Goal: Transaction & Acquisition: Purchase product/service

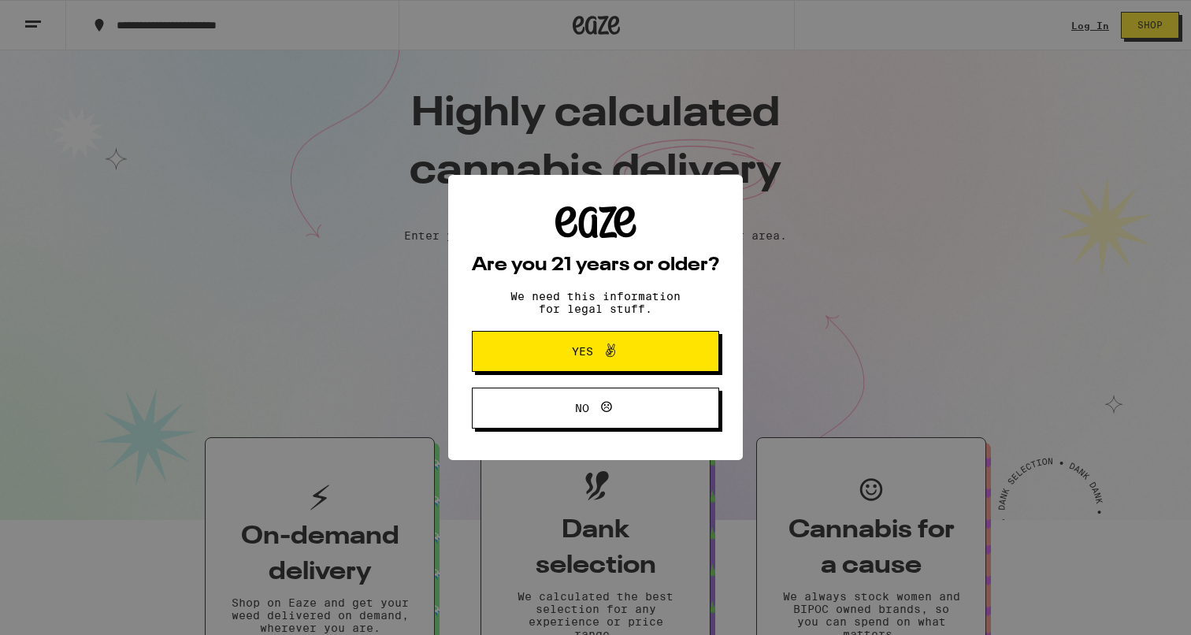
click at [576, 365] on button "Yes" at bounding box center [595, 351] width 247 height 41
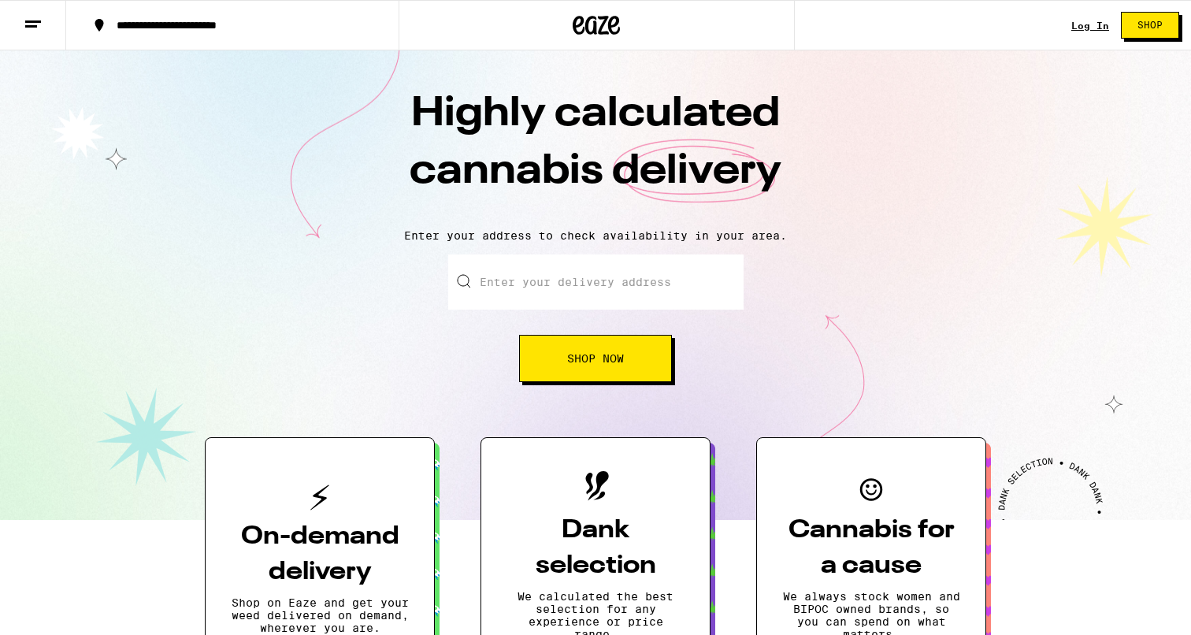
click at [1084, 22] on link "Log In" at bounding box center [1090, 25] width 38 height 10
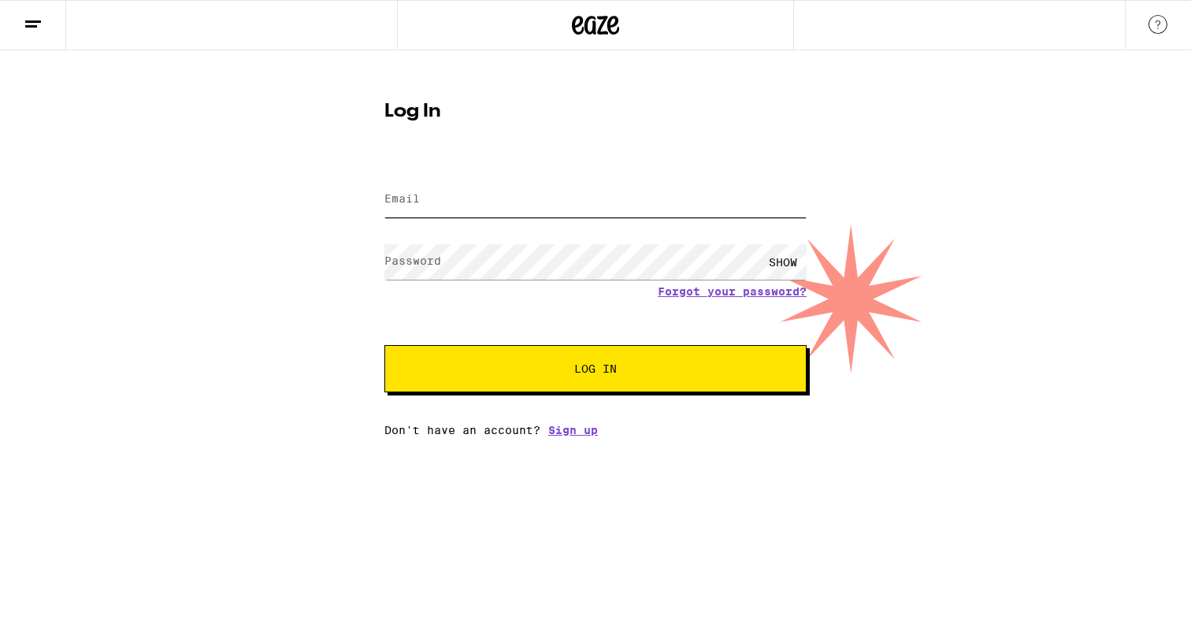
click at [461, 209] on input "Email" at bounding box center [595, 199] width 422 height 35
type input "[EMAIL_ADDRESS][DOMAIN_NAME]"
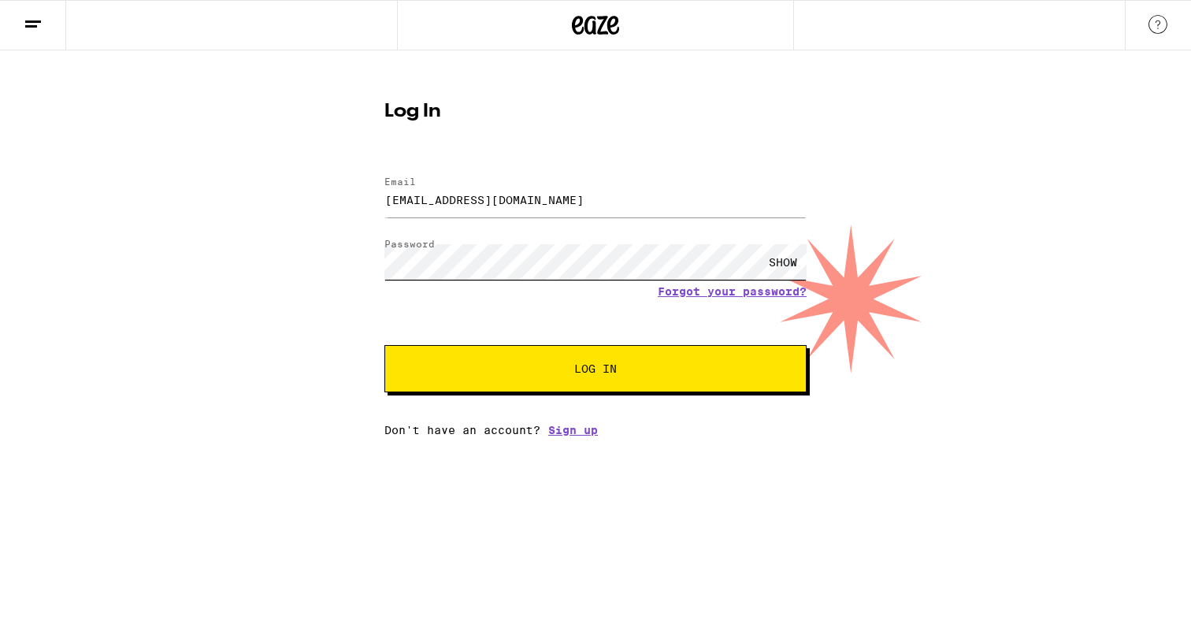
click at [384, 345] on button "Log In" at bounding box center [595, 368] width 422 height 47
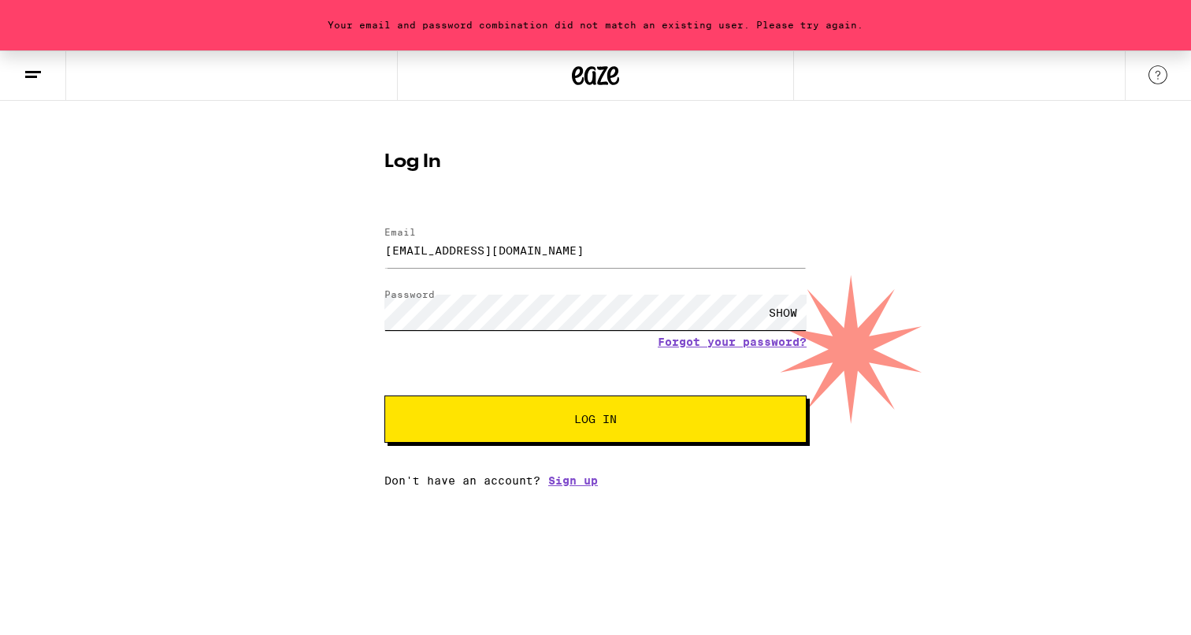
click at [384, 395] on button "Log In" at bounding box center [595, 418] width 422 height 47
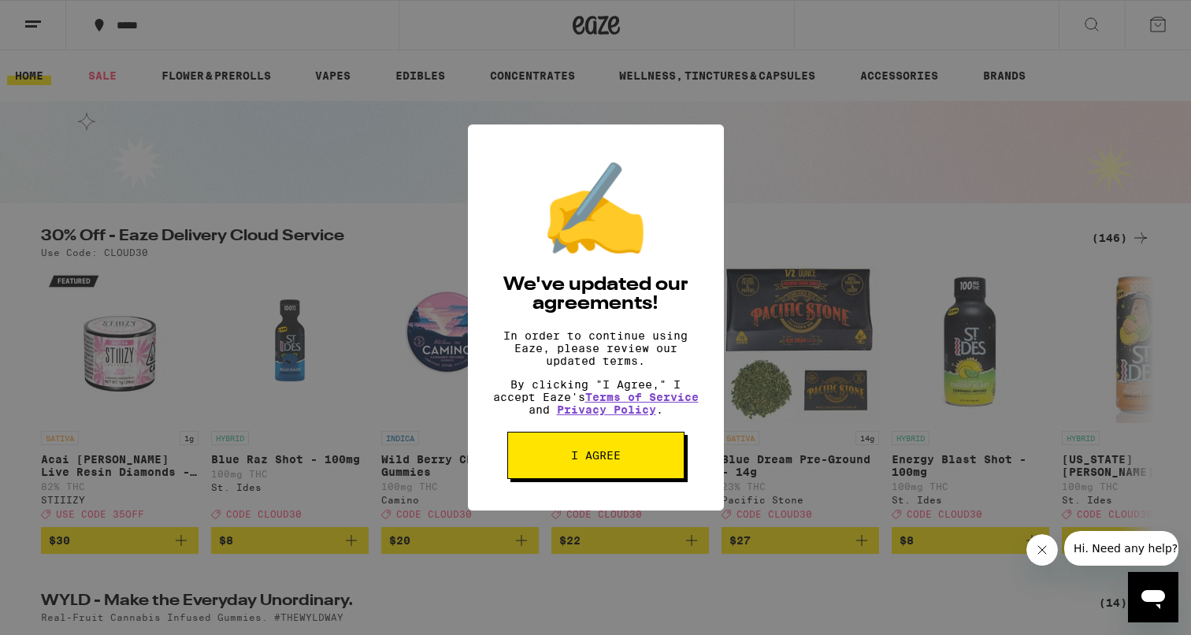
click at [635, 474] on button "I agree" at bounding box center [595, 455] width 177 height 47
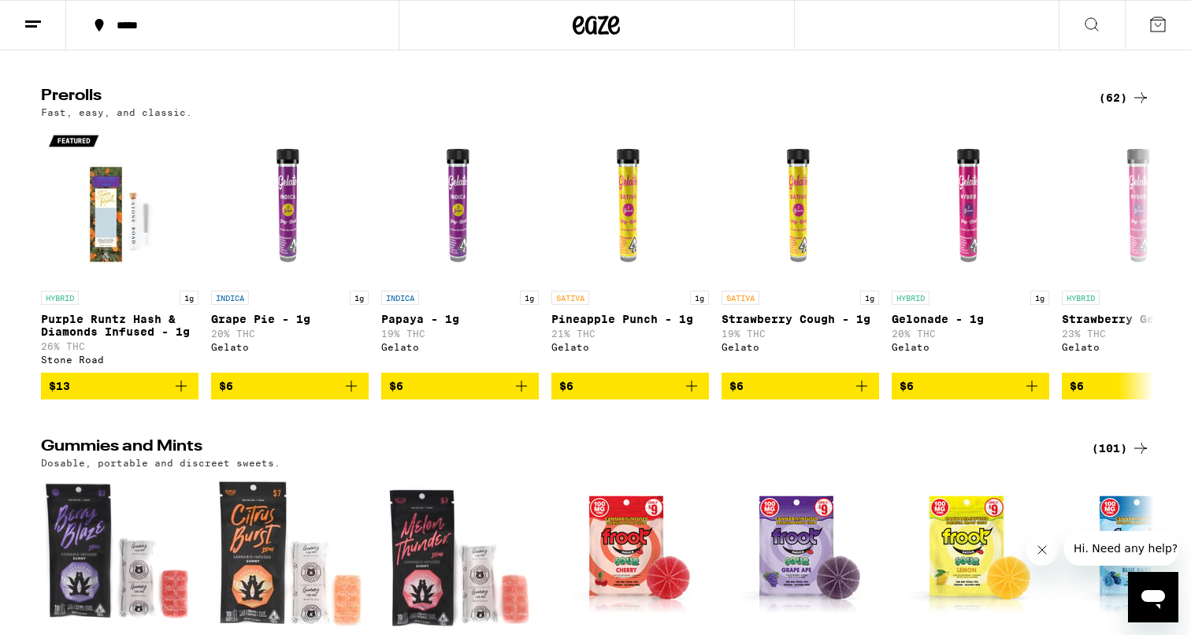
scroll to position [4234, 0]
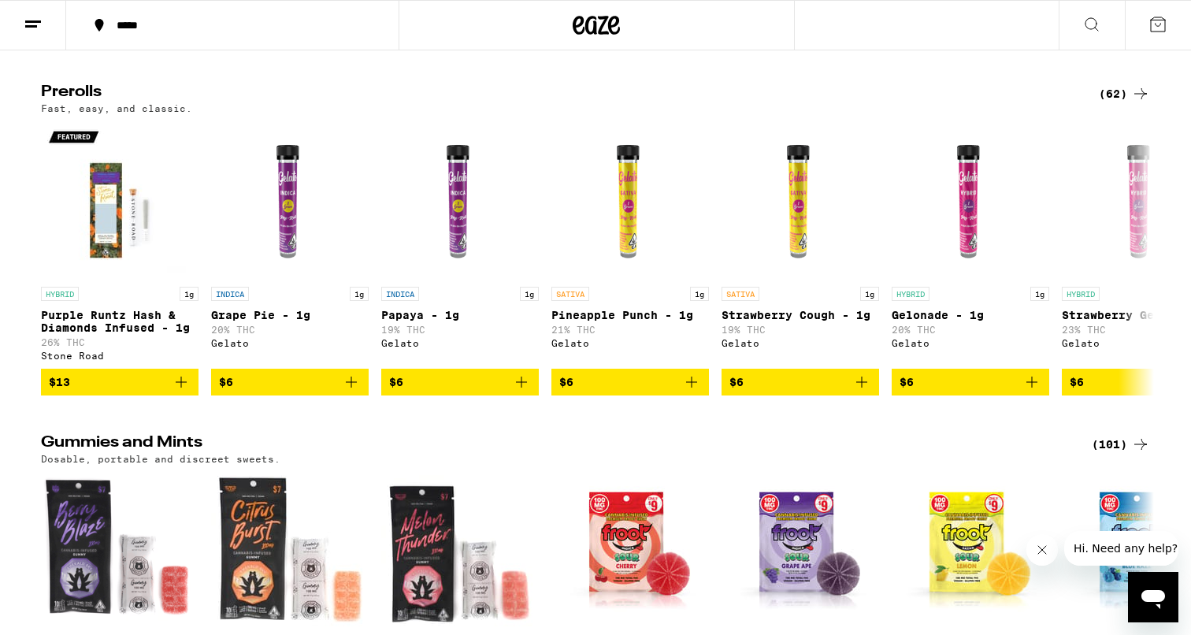
click at [1142, 103] on icon at bounding box center [1140, 93] width 19 height 19
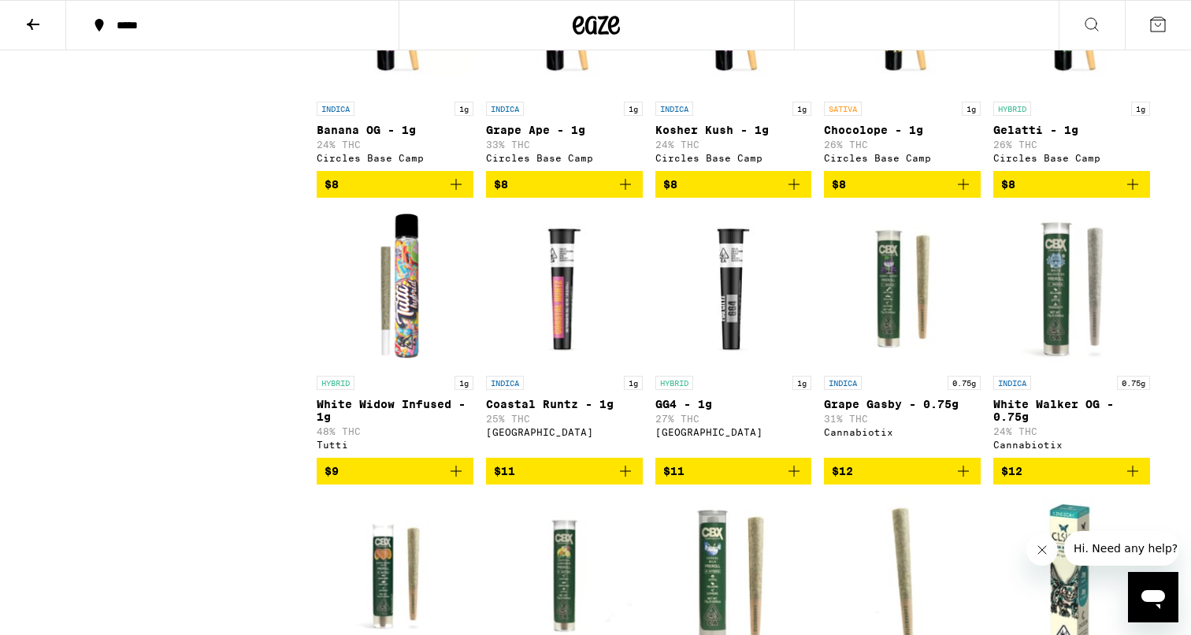
scroll to position [861, 0]
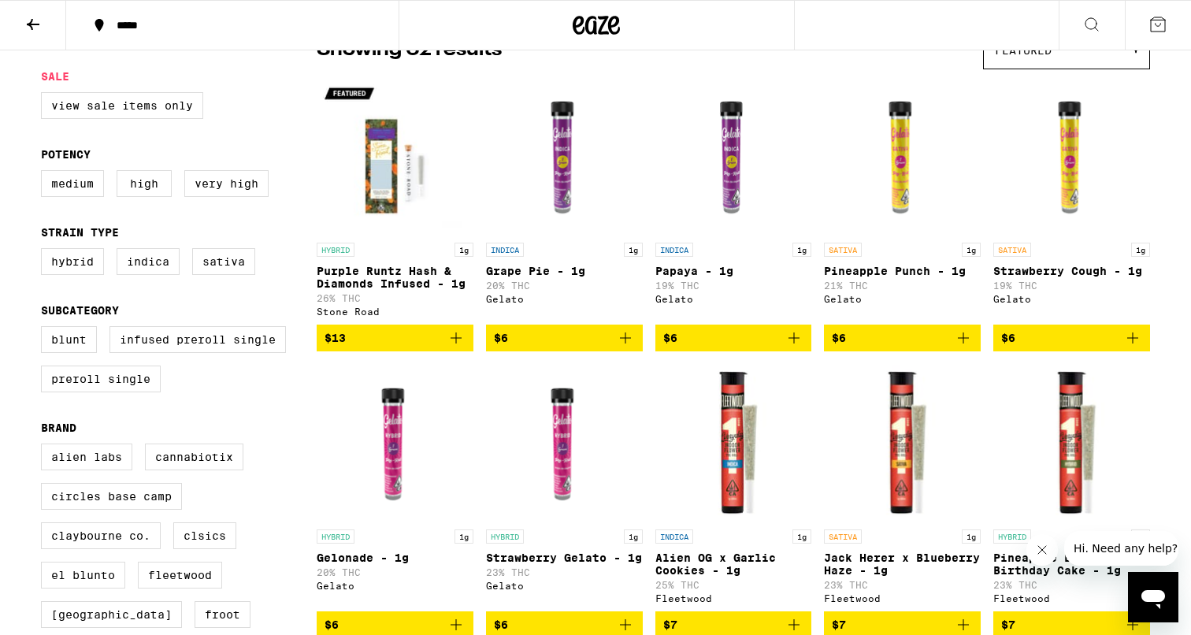
scroll to position [0, 0]
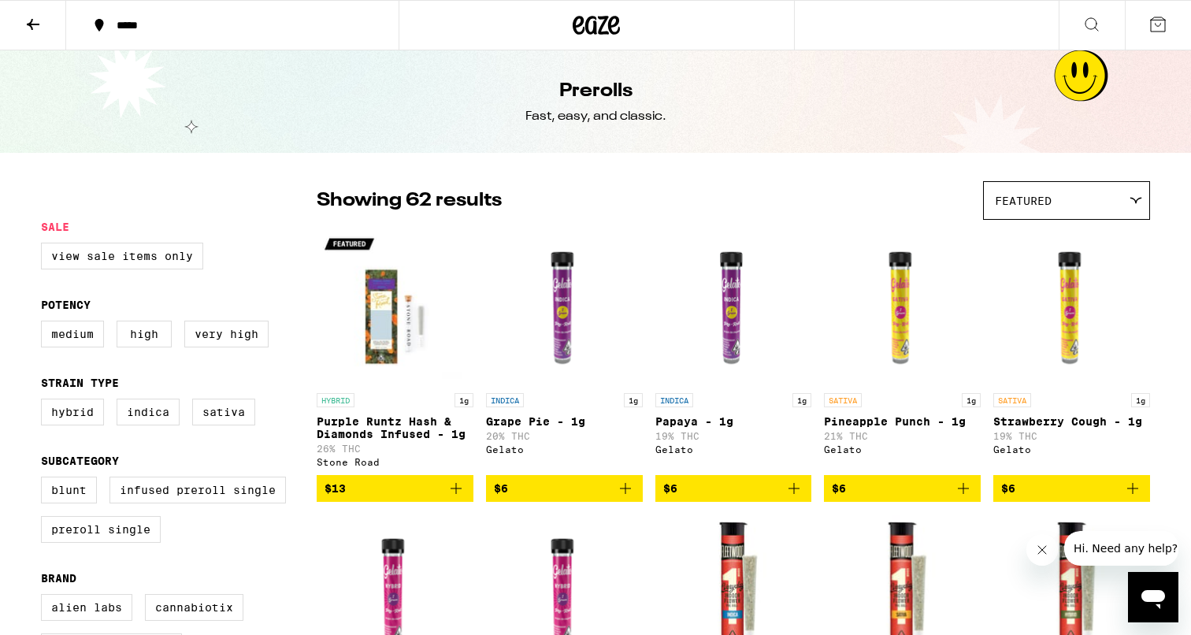
click at [1017, 198] on span "Featured" at bounding box center [1023, 200] width 57 height 13
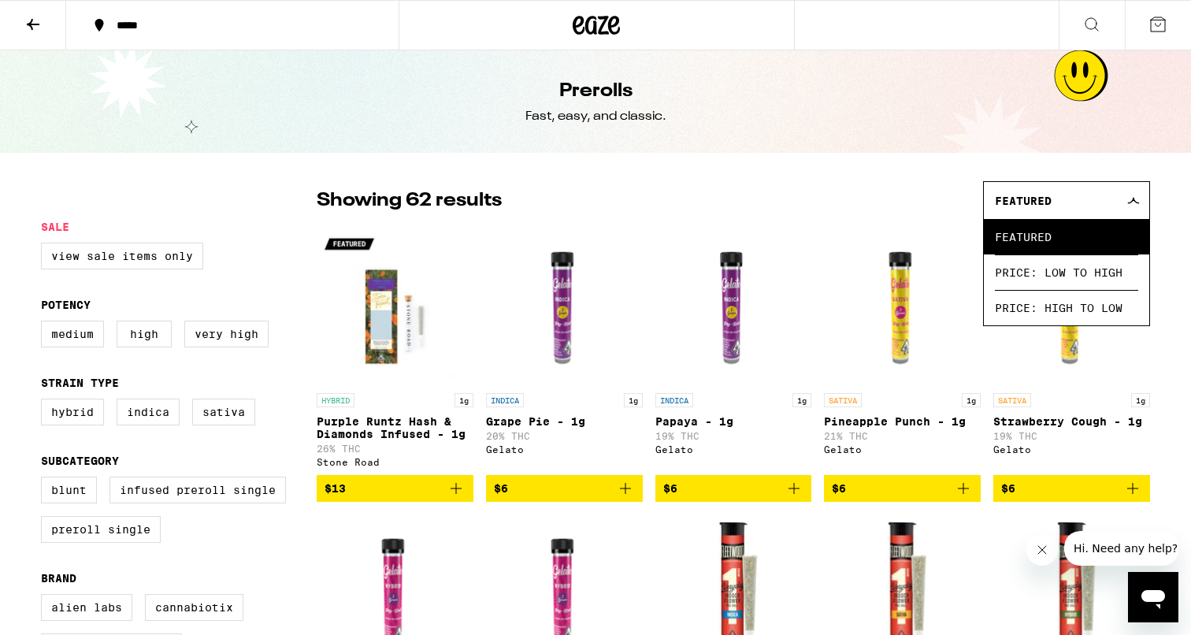
click at [683, 206] on div "Showing 62 results Featured Featured Price: Low to High Price: High to Low" at bounding box center [733, 200] width 833 height 39
click at [1127, 198] on icon at bounding box center [1133, 200] width 13 height 7
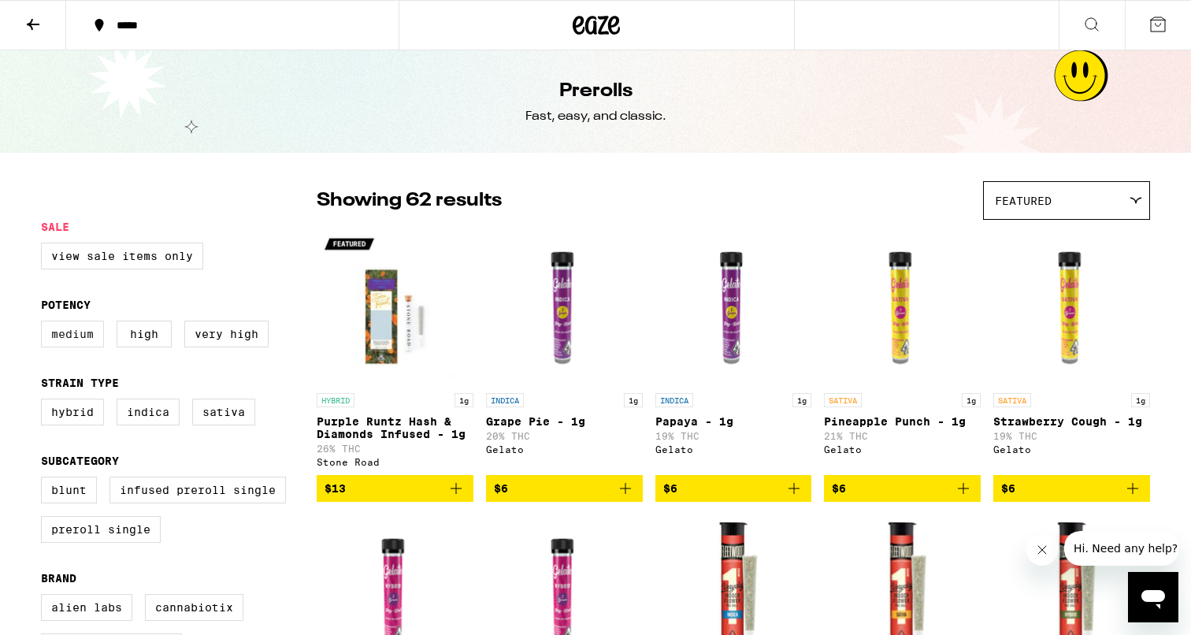
click at [79, 327] on label "Medium" at bounding box center [72, 333] width 63 height 27
click at [45, 324] on input "Medium" at bounding box center [44, 323] width 1 height 1
checkbox input "true"
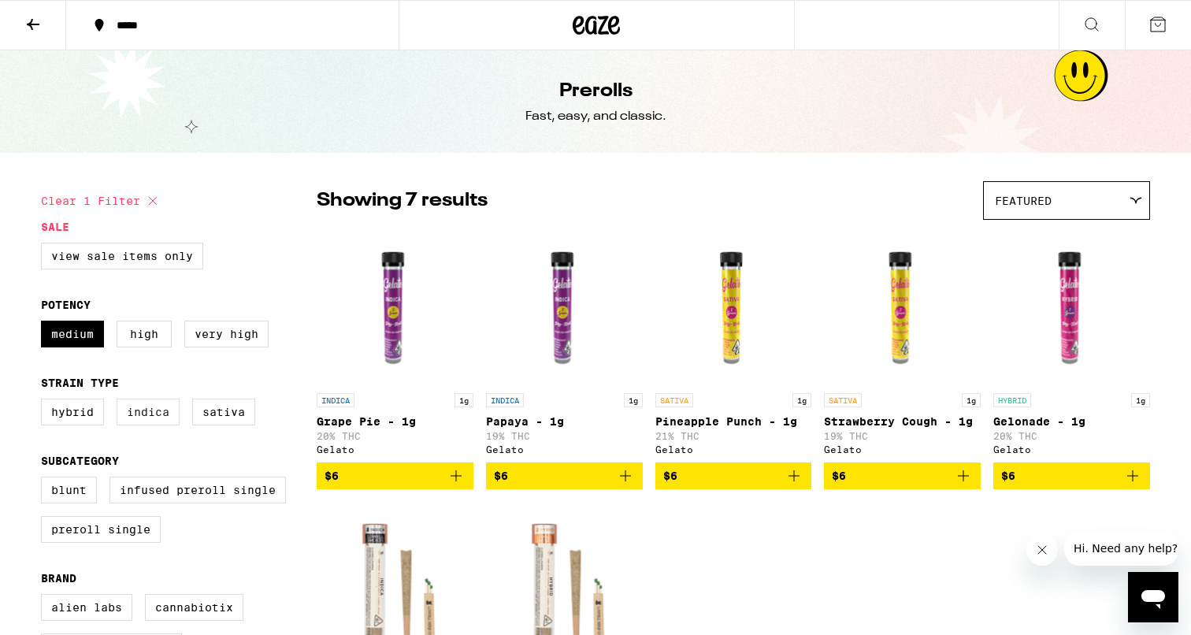
click at [150, 425] on label "Indica" at bounding box center [148, 411] width 63 height 27
click at [45, 402] on input "Indica" at bounding box center [44, 401] width 1 height 1
checkbox input "true"
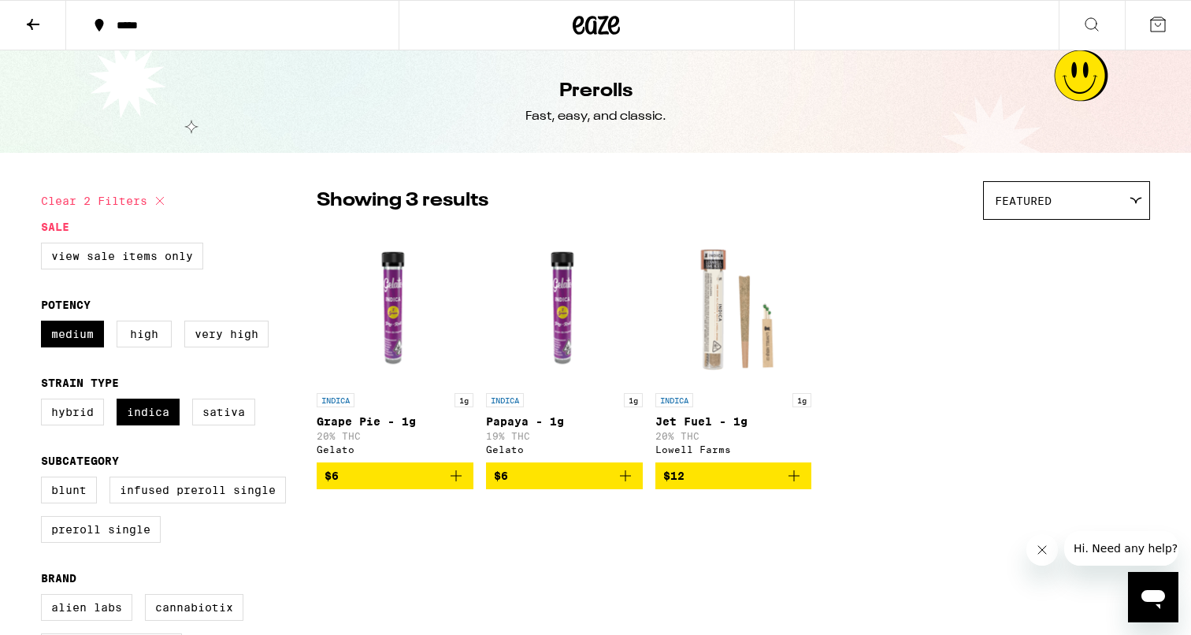
click at [623, 482] on icon "Add to bag" at bounding box center [625, 475] width 19 height 19
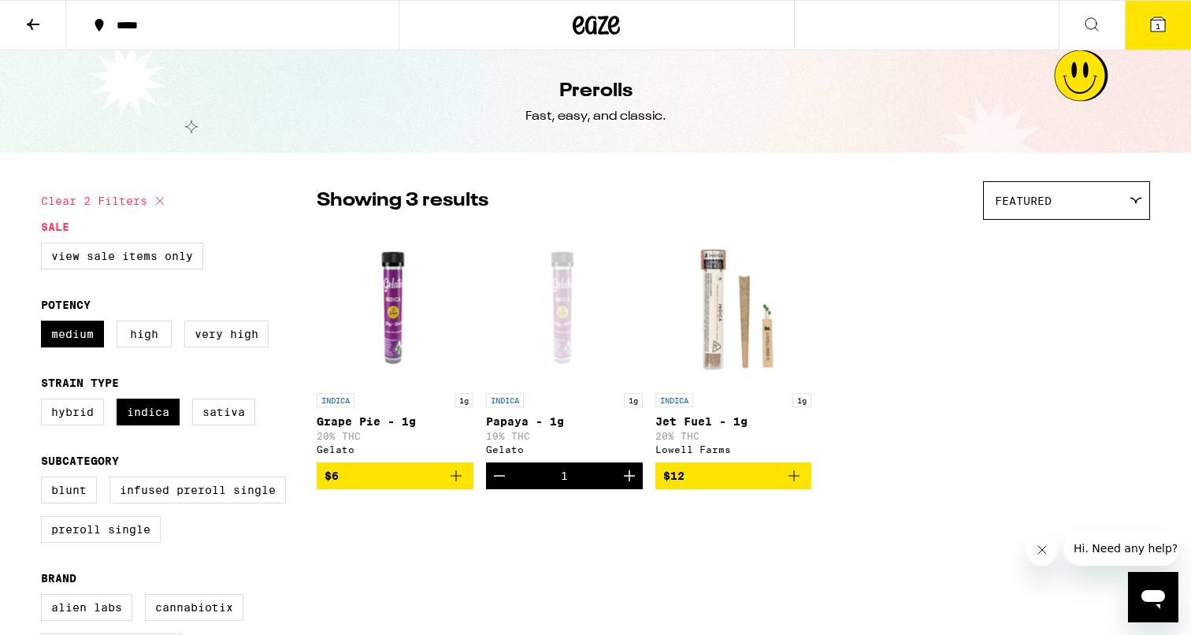
click at [625, 481] on icon "Increment" at bounding box center [629, 475] width 19 height 19
